Goal: Task Accomplishment & Management: Manage account settings

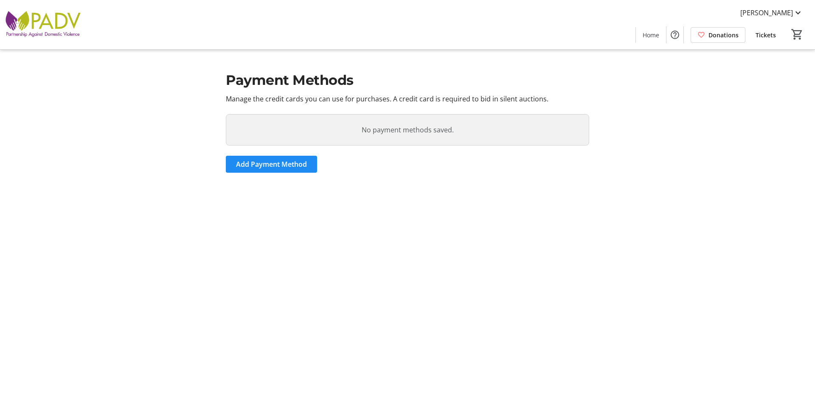
drag, startPoint x: 261, startPoint y: 163, endPoint x: 267, endPoint y: 166, distance: 5.9
click at [261, 163] on span "Add Payment Method" at bounding box center [271, 164] width 71 height 10
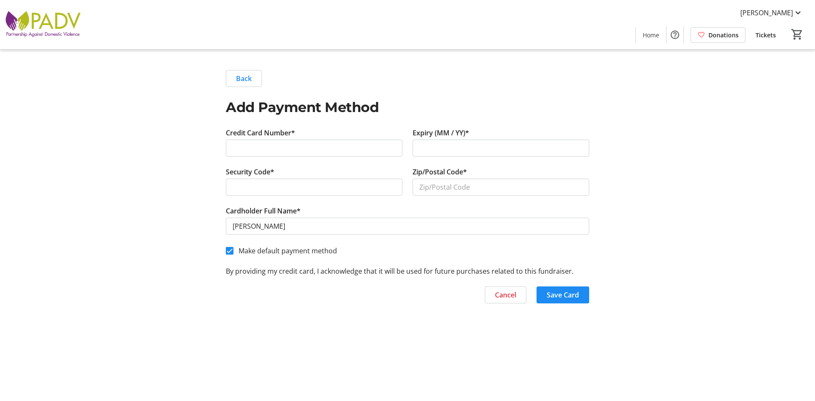
click at [351, 182] on div at bounding box center [314, 187] width 177 height 17
click at [466, 188] on input "Zip/Postal Code*" at bounding box center [501, 187] width 177 height 17
type input "30004"
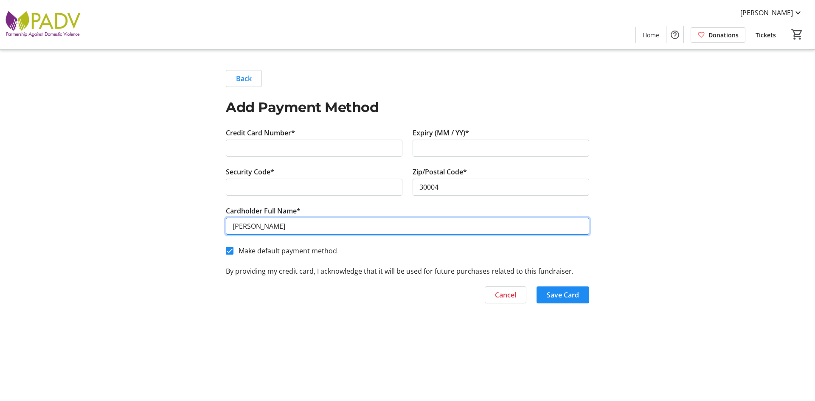
click at [248, 225] on input "[PERSON_NAME]" at bounding box center [407, 226] width 363 height 17
type input "[PERSON_NAME]"
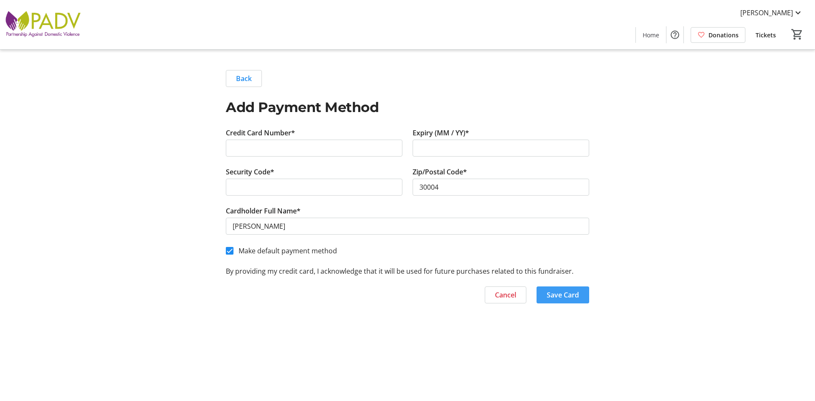
click at [573, 292] on span "Save Card" at bounding box center [563, 295] width 32 height 10
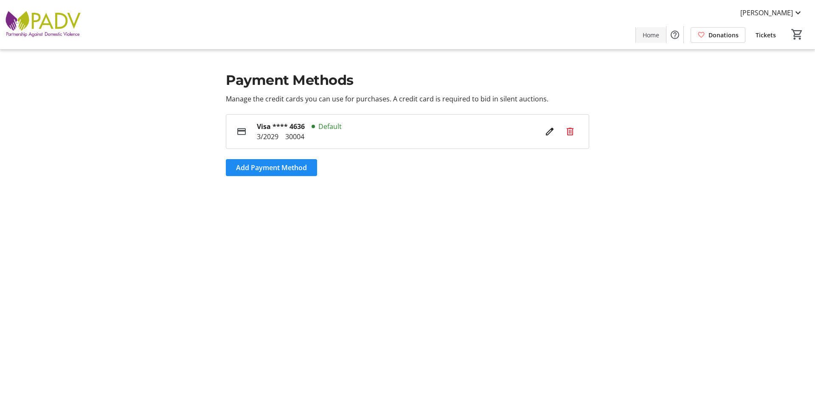
click at [652, 35] on span "Home" at bounding box center [651, 35] width 17 height 9
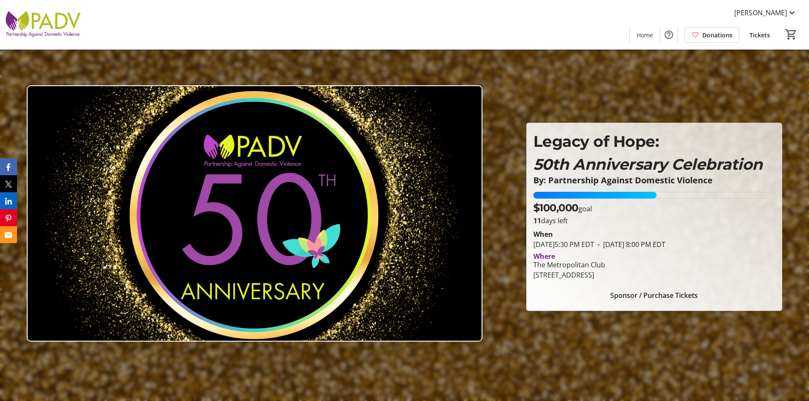
click at [598, 273] on div "5895 Windward Parkway, Alpharetta, GA 30005" at bounding box center [569, 275] width 72 height 10
click at [590, 265] on div "The Metropolitan Club" at bounding box center [569, 265] width 72 height 10
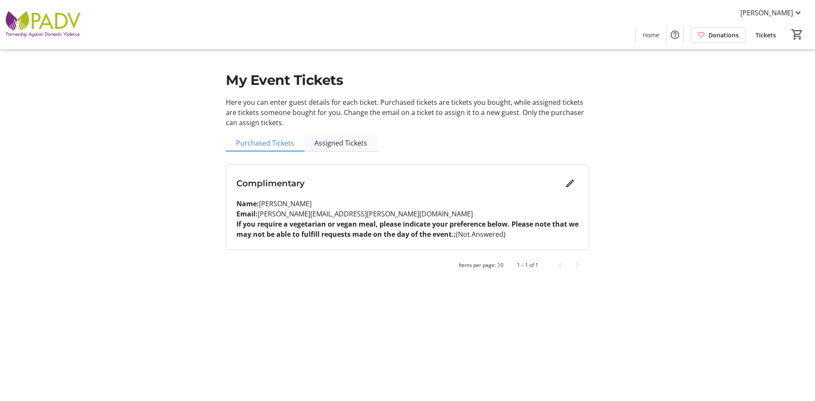
click at [347, 144] on span "Assigned Tickets" at bounding box center [341, 143] width 53 height 7
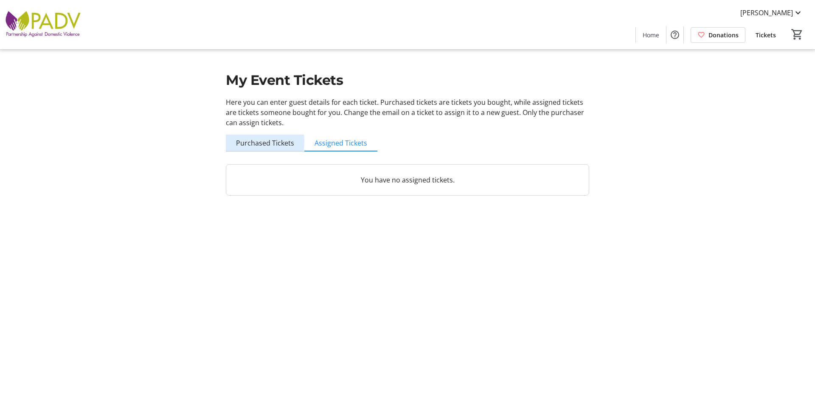
click at [257, 142] on span "Purchased Tickets" at bounding box center [265, 143] width 58 height 7
